Goal: Transaction & Acquisition: Download file/media

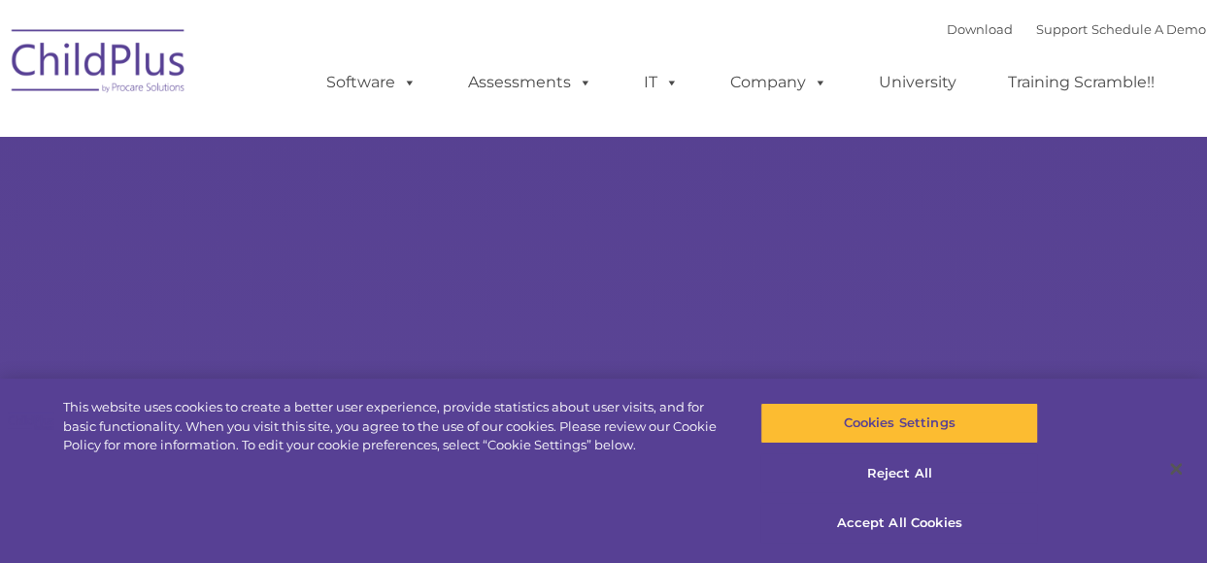
select select "MEDIUM"
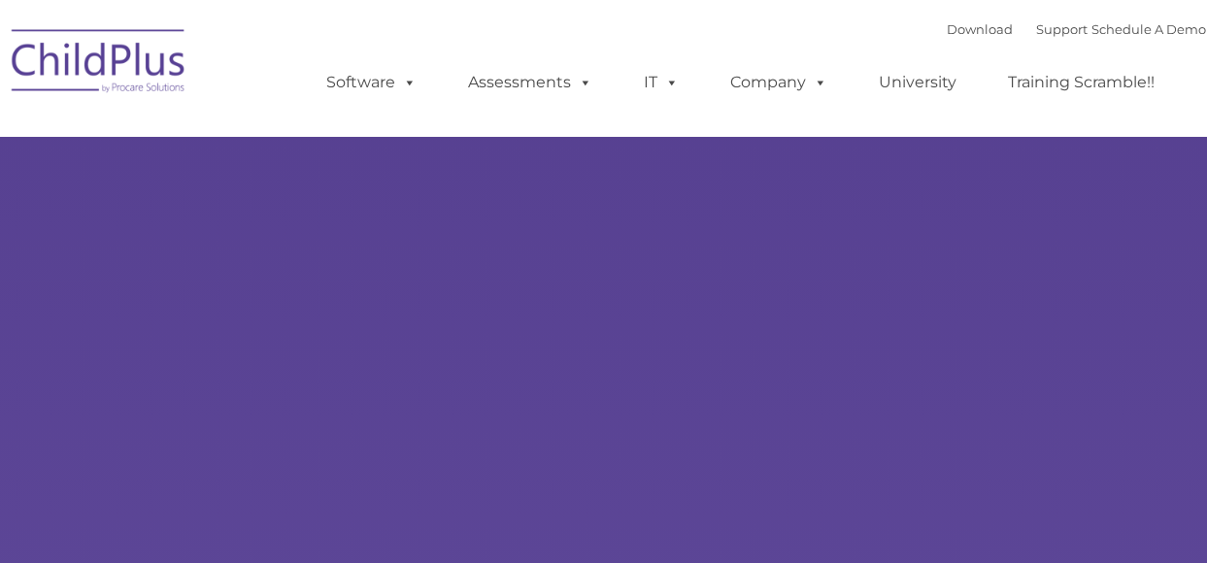
type input ""
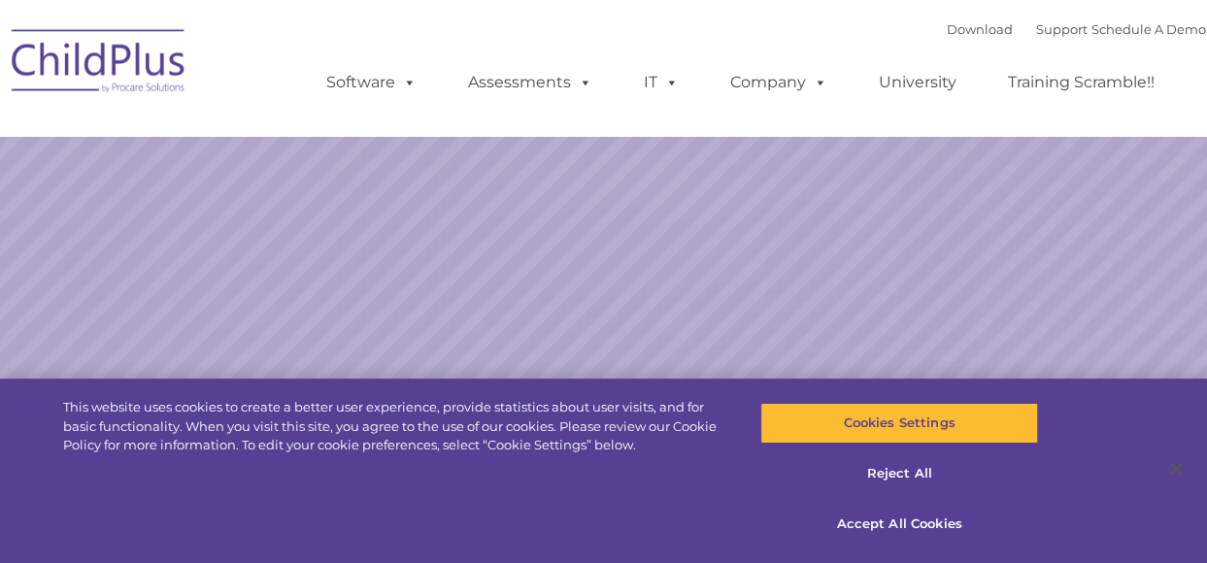
select select "MEDIUM"
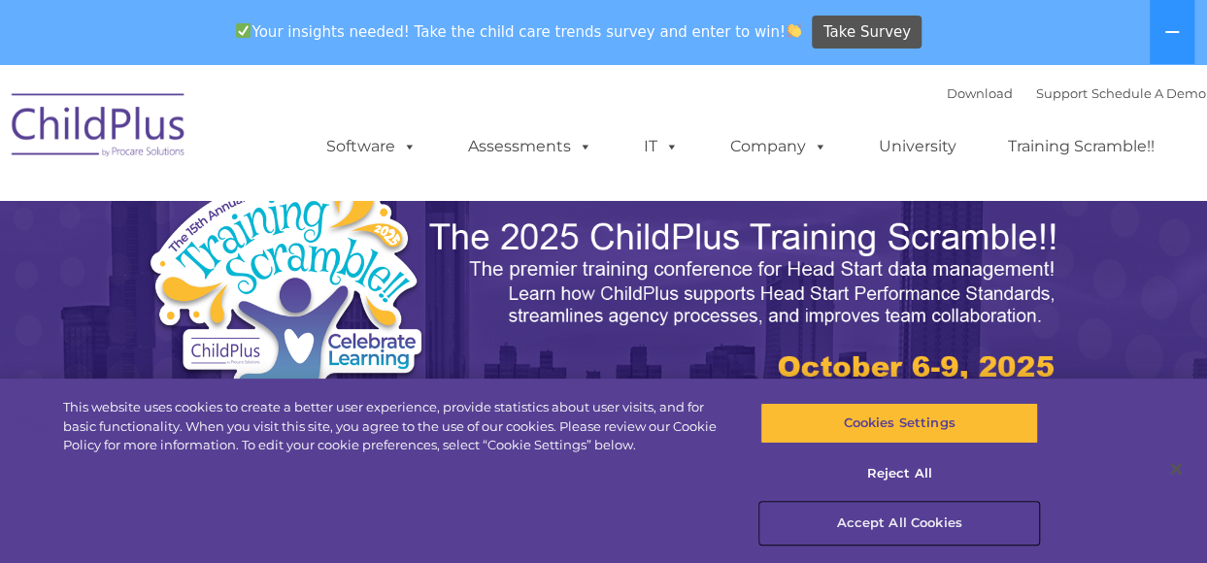
click at [895, 525] on button "Accept All Cookies" at bounding box center [899, 523] width 278 height 41
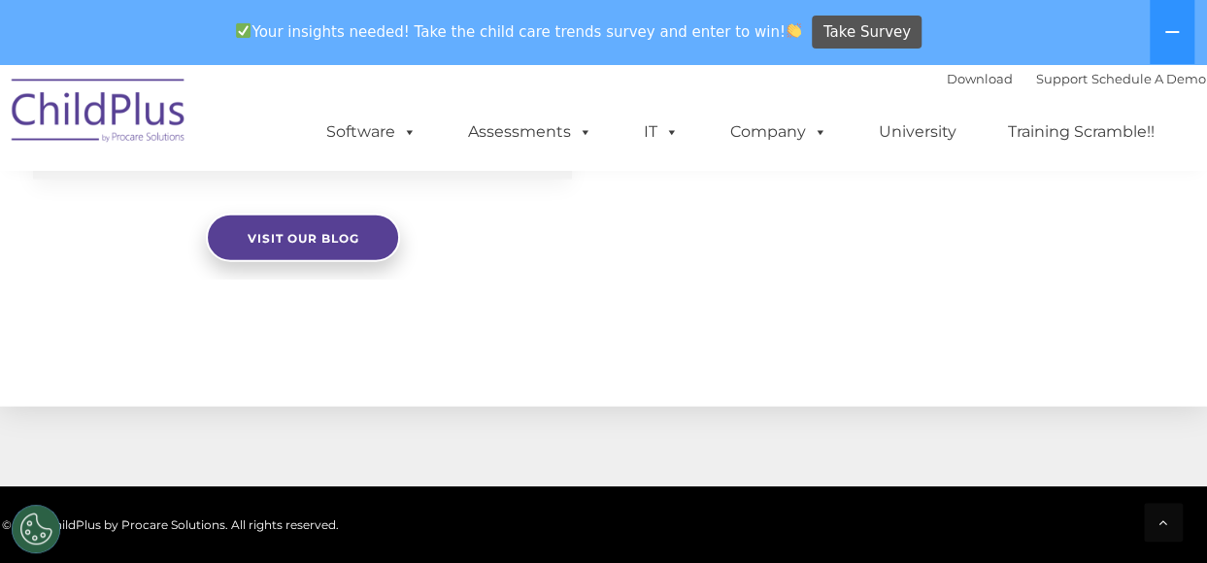
scroll to position [2430, 0]
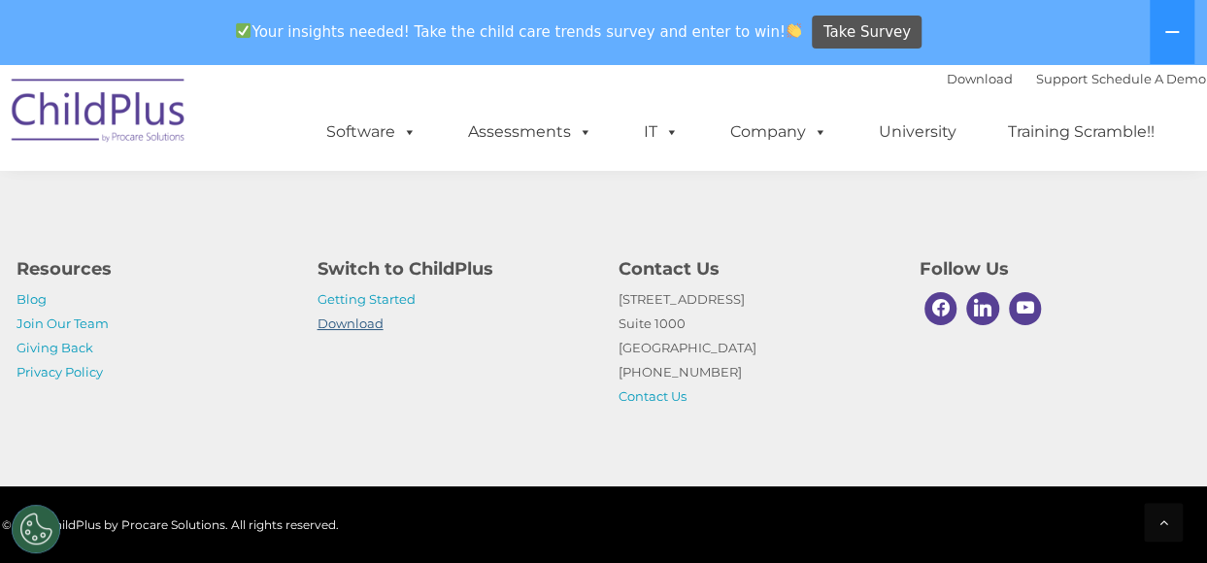
click at [370, 323] on link "Download" at bounding box center [350, 323] width 66 height 16
